Goal: Find specific page/section

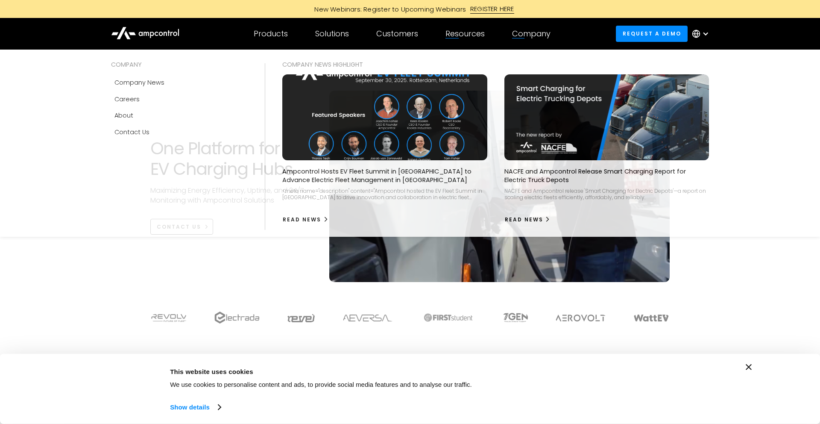
click at [527, 34] on div "Company" at bounding box center [531, 33] width 38 height 9
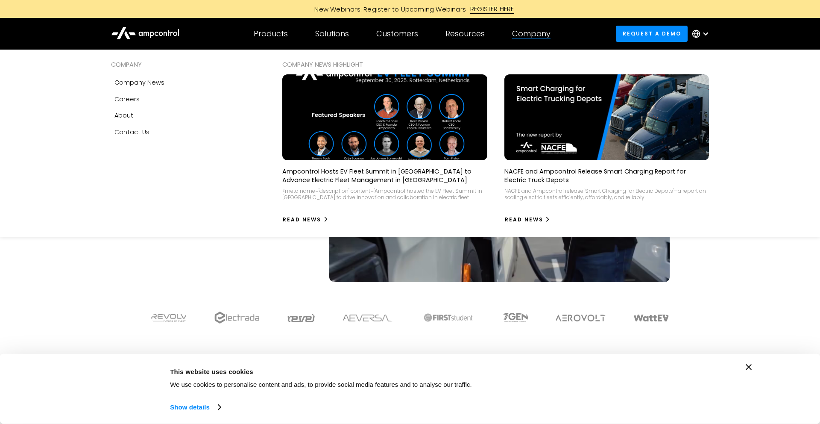
click at [533, 35] on div "Company" at bounding box center [531, 33] width 38 height 9
click at [127, 103] on div "Careers" at bounding box center [127, 98] width 25 height 9
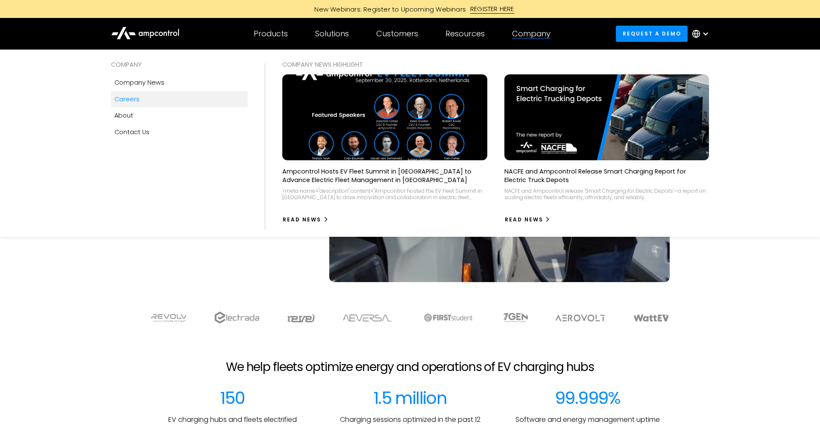
click at [134, 101] on div "Careers" at bounding box center [127, 98] width 25 height 9
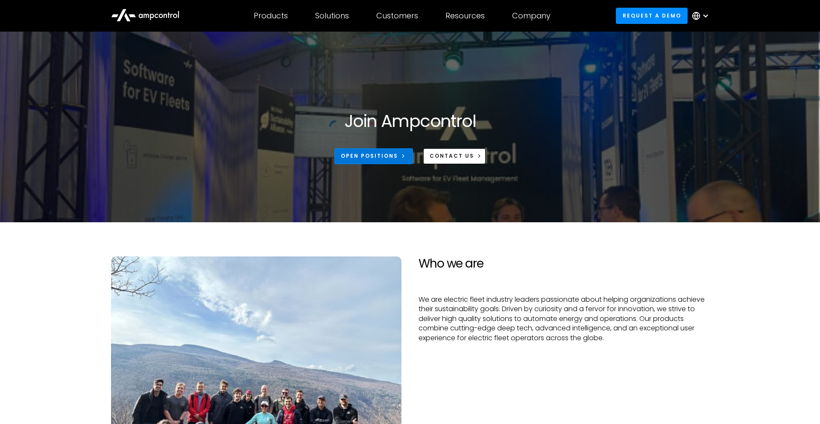
click at [380, 161] on link "Open Positions" at bounding box center [374, 156] width 79 height 16
